Goal: Task Accomplishment & Management: Manage account settings

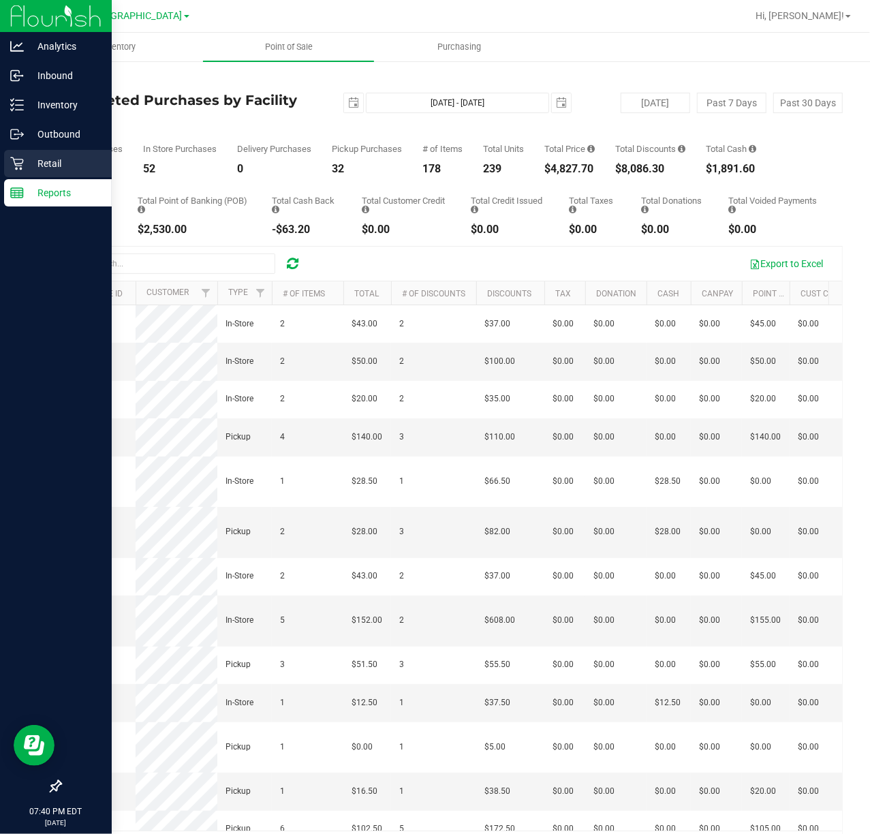
click at [53, 156] on p "Retail" at bounding box center [65, 163] width 82 height 16
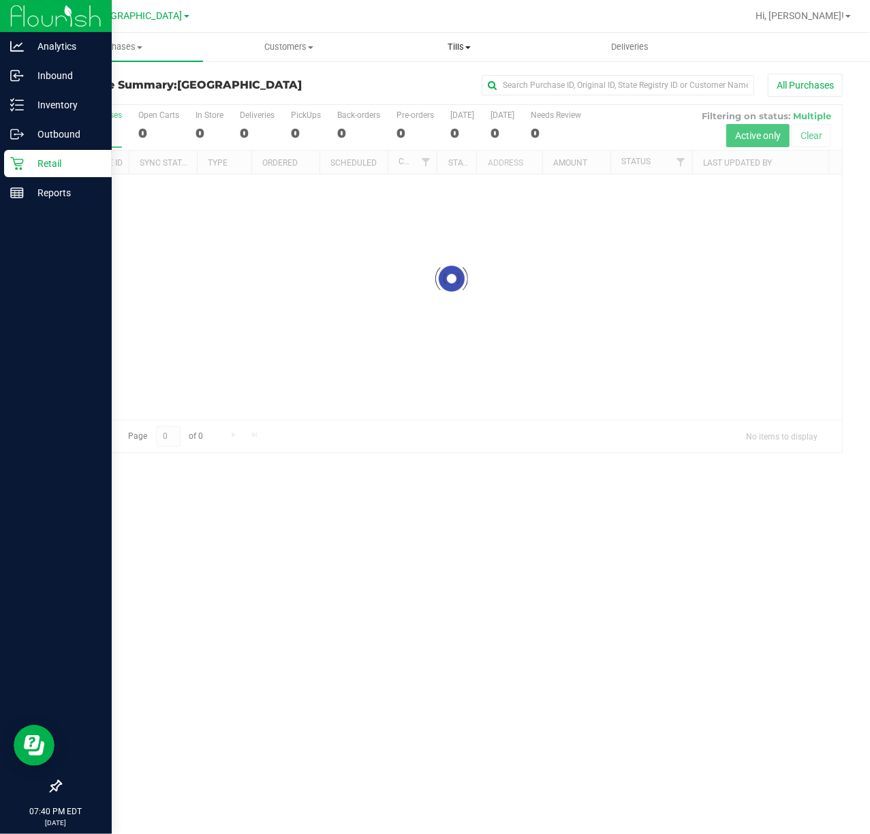
click at [459, 50] on span "Tills" at bounding box center [459, 47] width 169 height 12
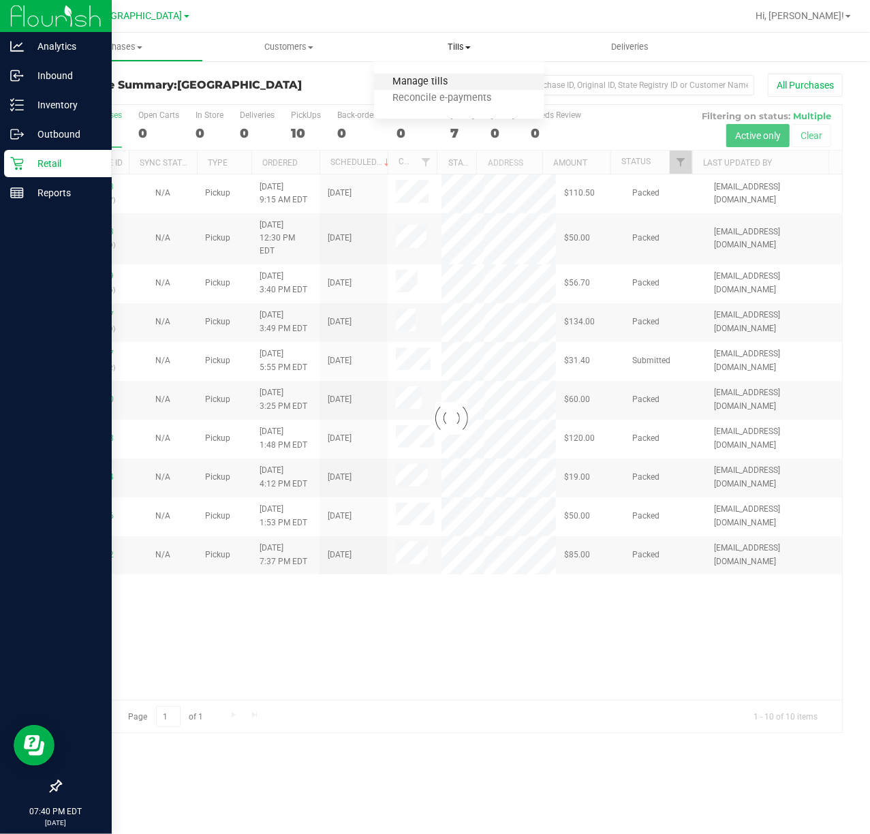
click at [428, 79] on span "Manage tills" at bounding box center [420, 82] width 92 height 12
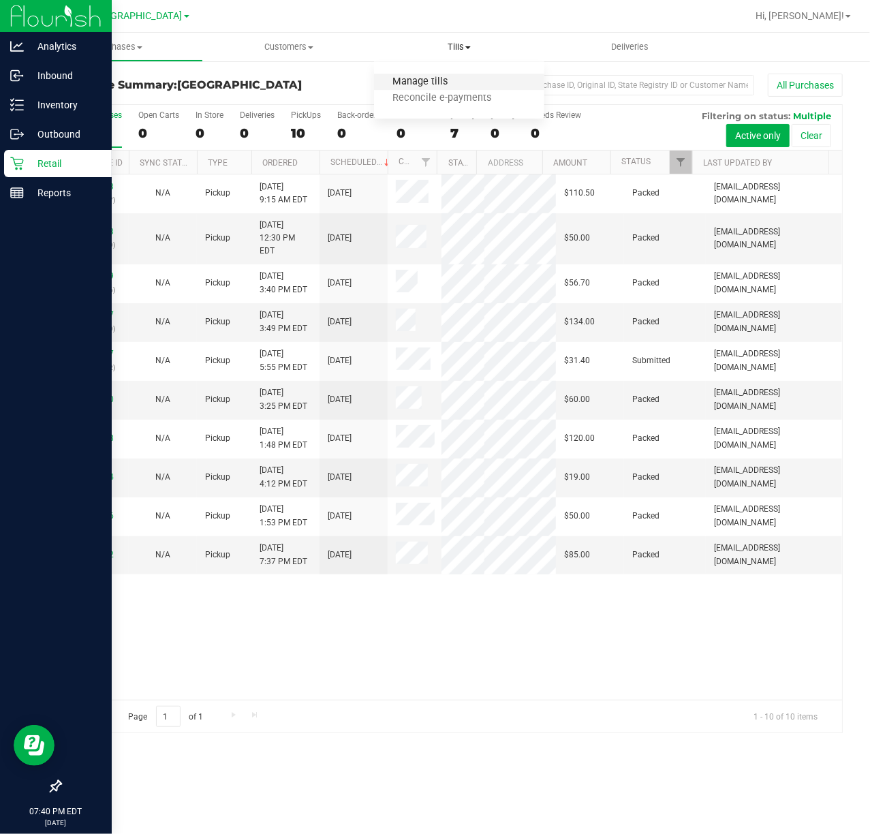
click at [428, 79] on span "Manage tills" at bounding box center [420, 82] width 92 height 12
